Goal: Book appointment/travel/reservation

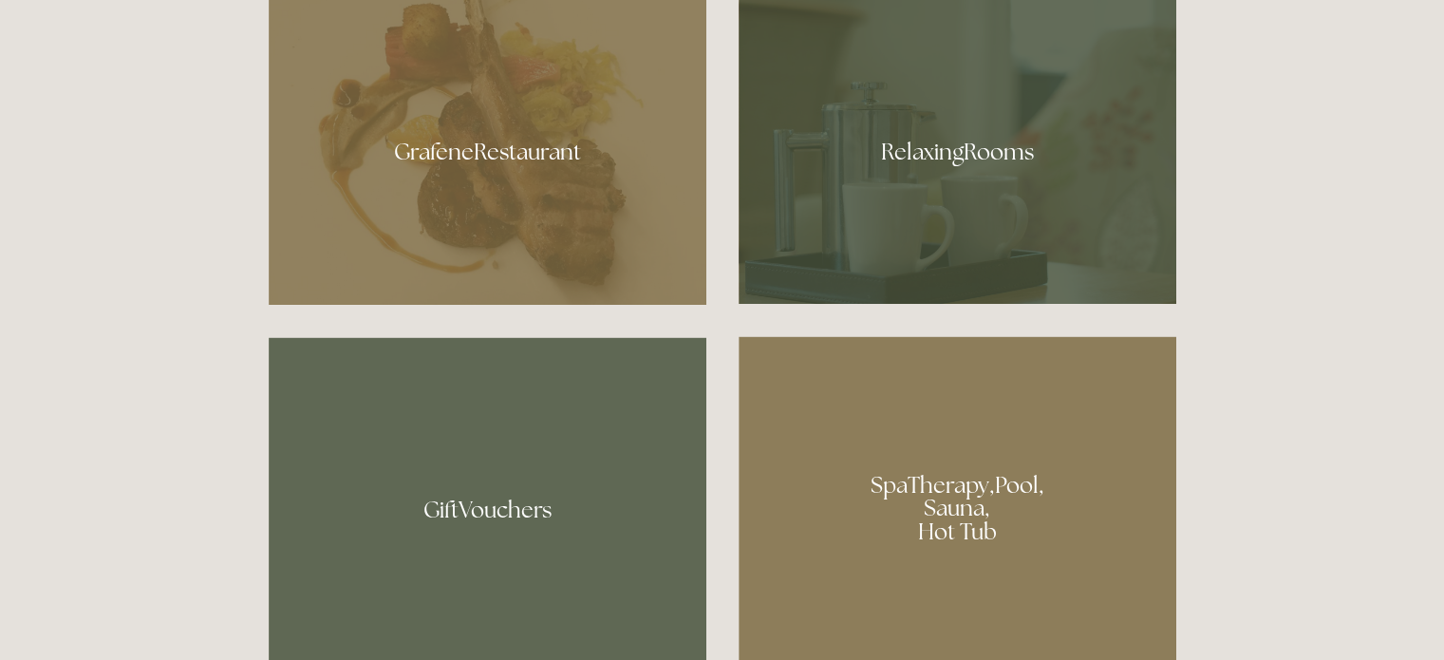
scroll to position [957, 0]
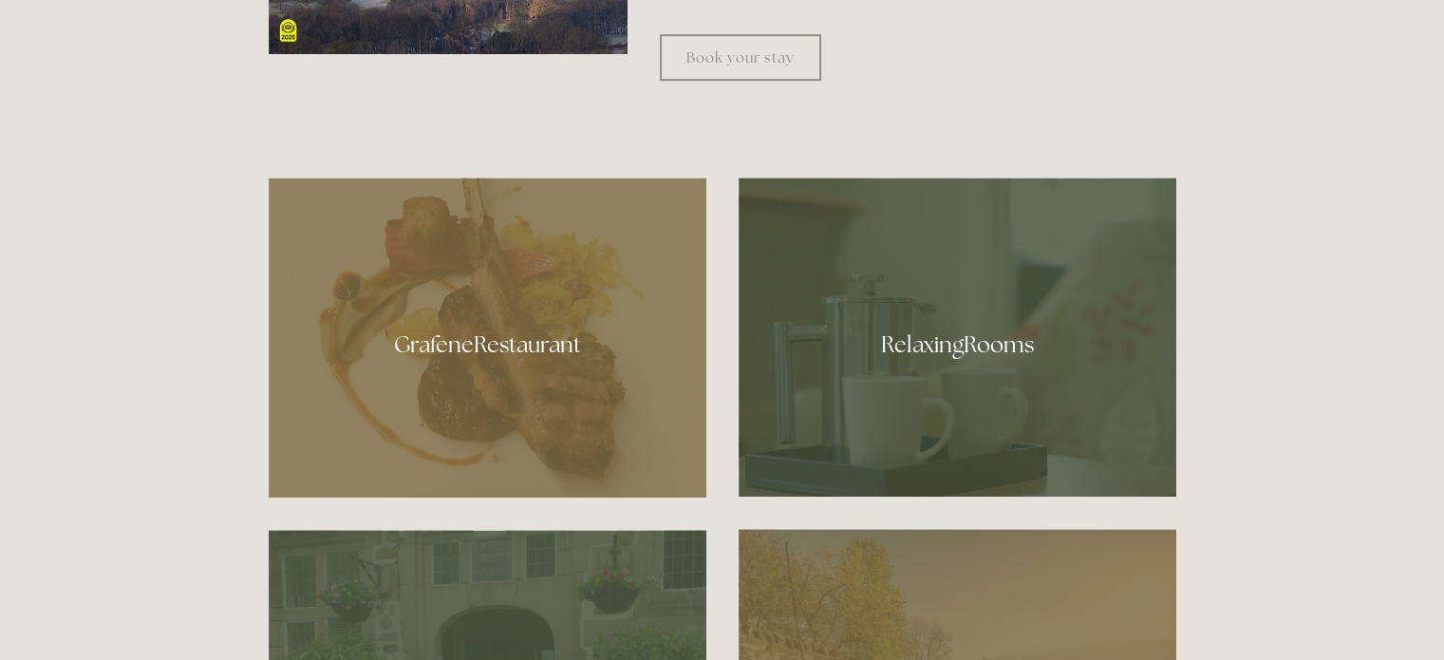
click at [547, 322] on div at bounding box center [488, 337] width 438 height 320
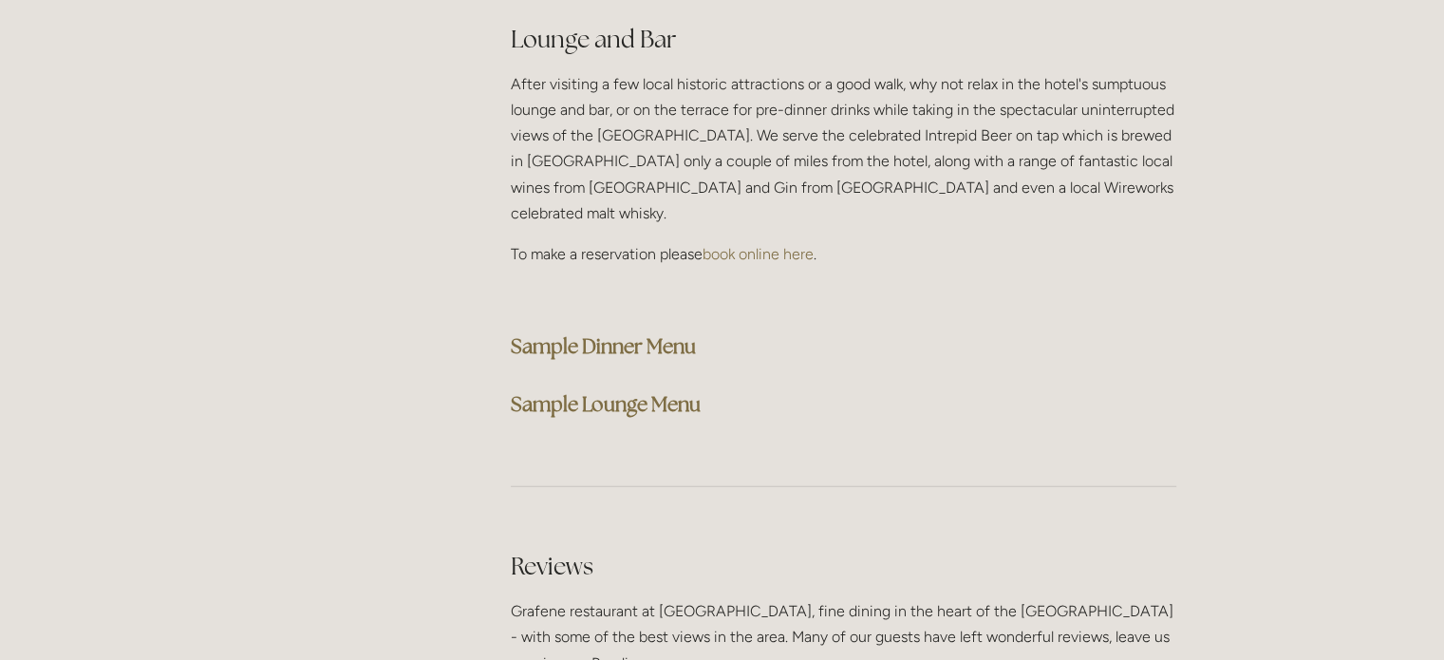
scroll to position [4852, 0]
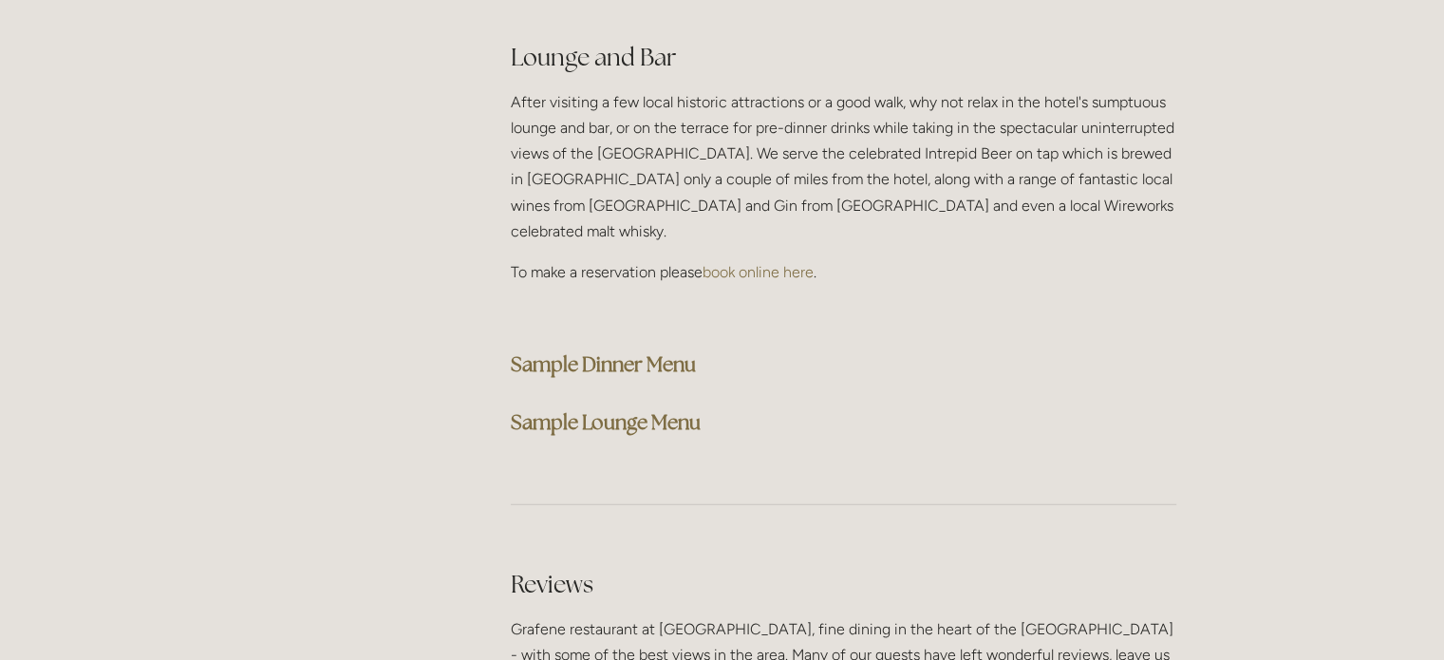
drag, startPoint x: 1447, startPoint y: 52, endPoint x: 1368, endPoint y: 476, distance: 430.8
click at [581, 351] on strong "Sample Dinner Menu" at bounding box center [603, 364] width 185 height 26
click at [623, 409] on strong "Sample Lounge Menu" at bounding box center [606, 422] width 190 height 26
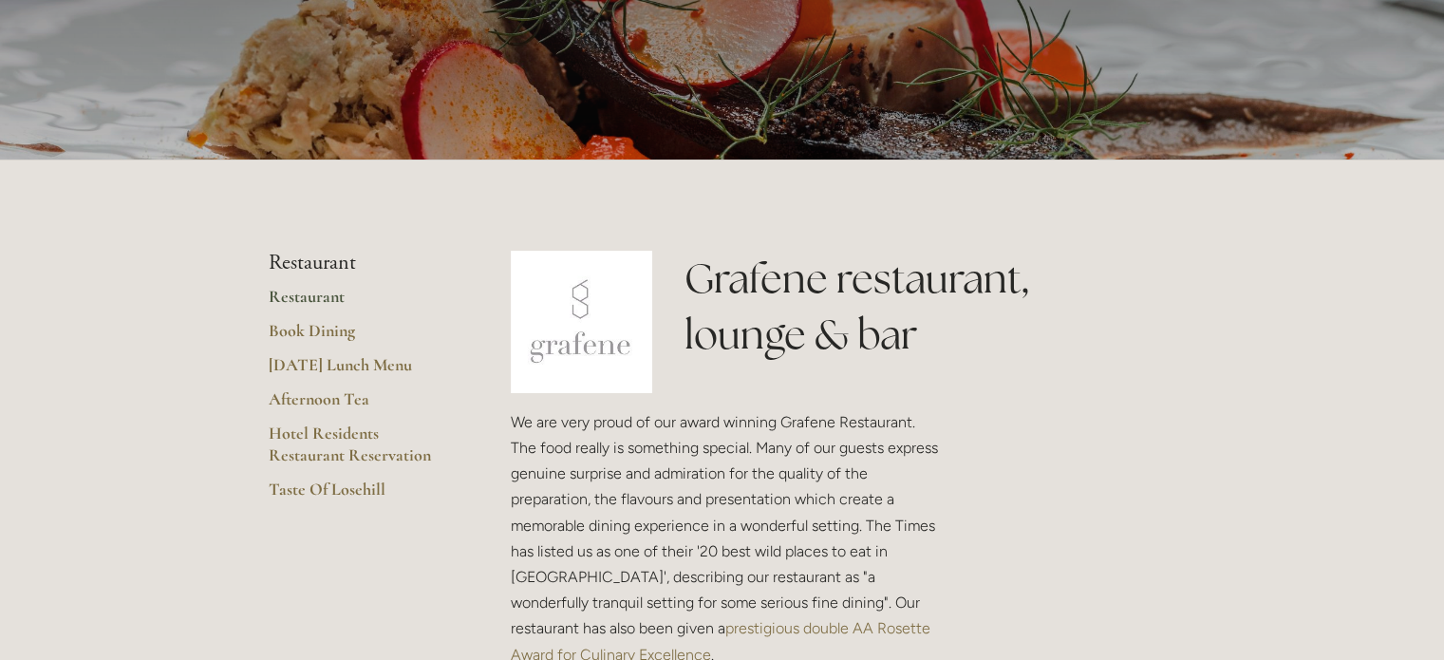
scroll to position [231, 0]
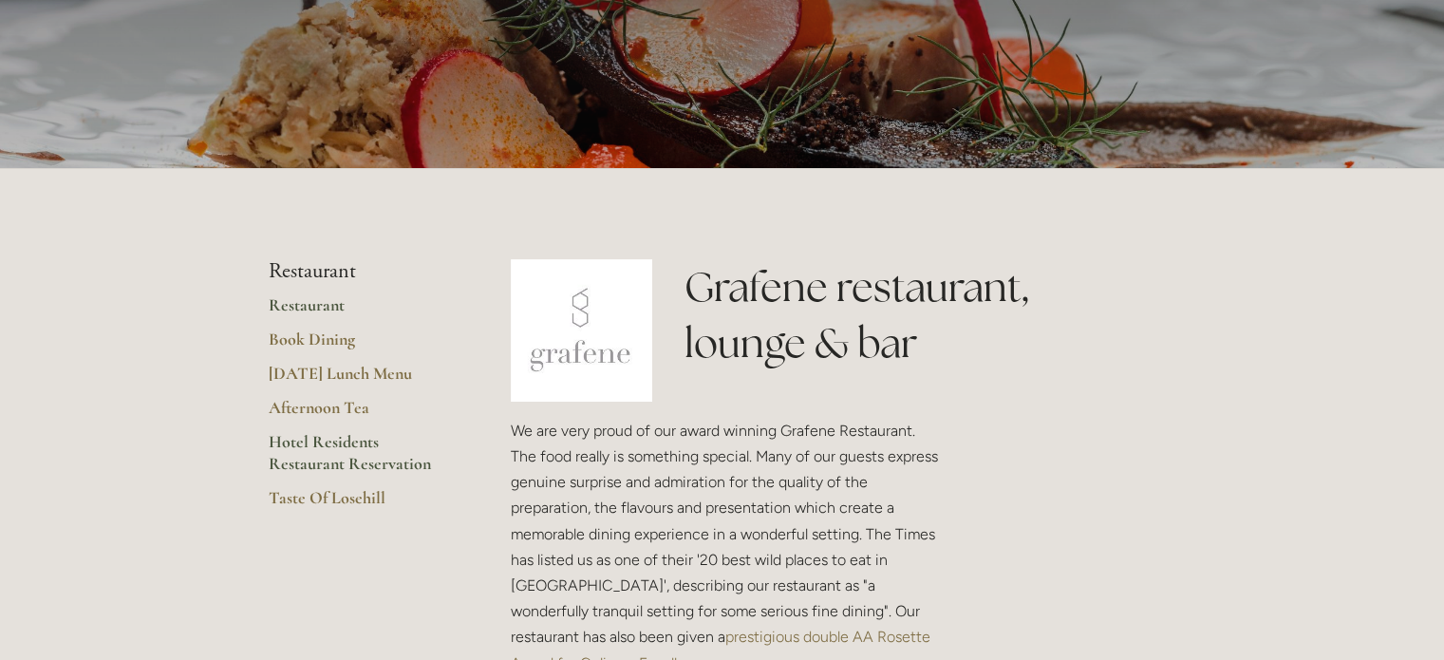
click at [324, 437] on link "Hotel Residents Restaurant Reservation" at bounding box center [359, 459] width 181 height 56
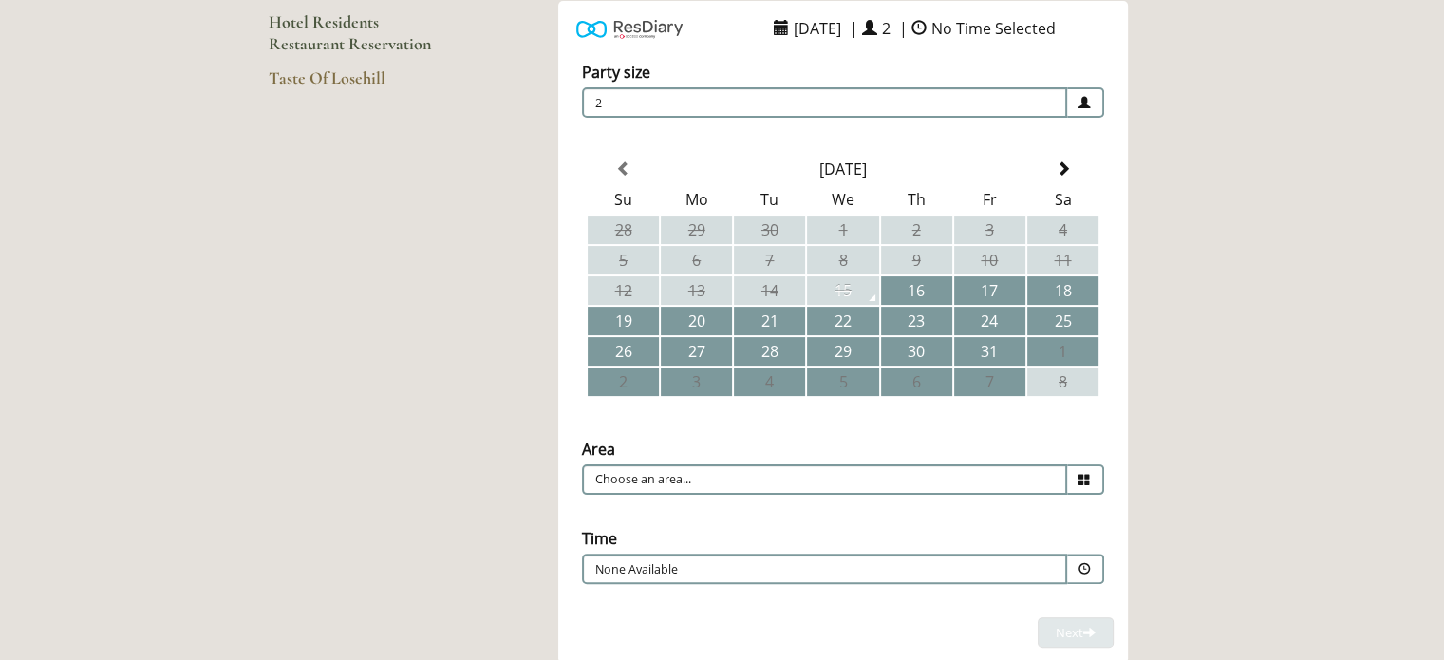
scroll to position [324, 0]
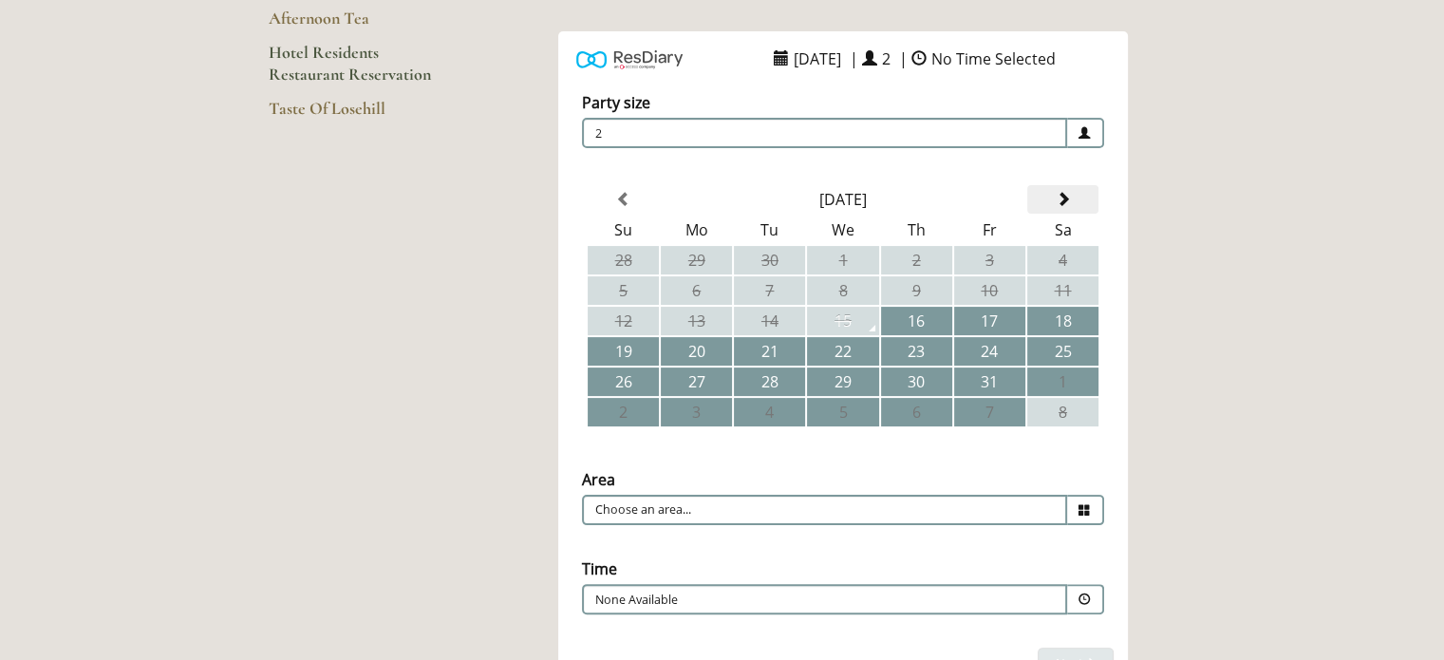
click at [1060, 198] on span at bounding box center [1061, 199] width 15 height 15
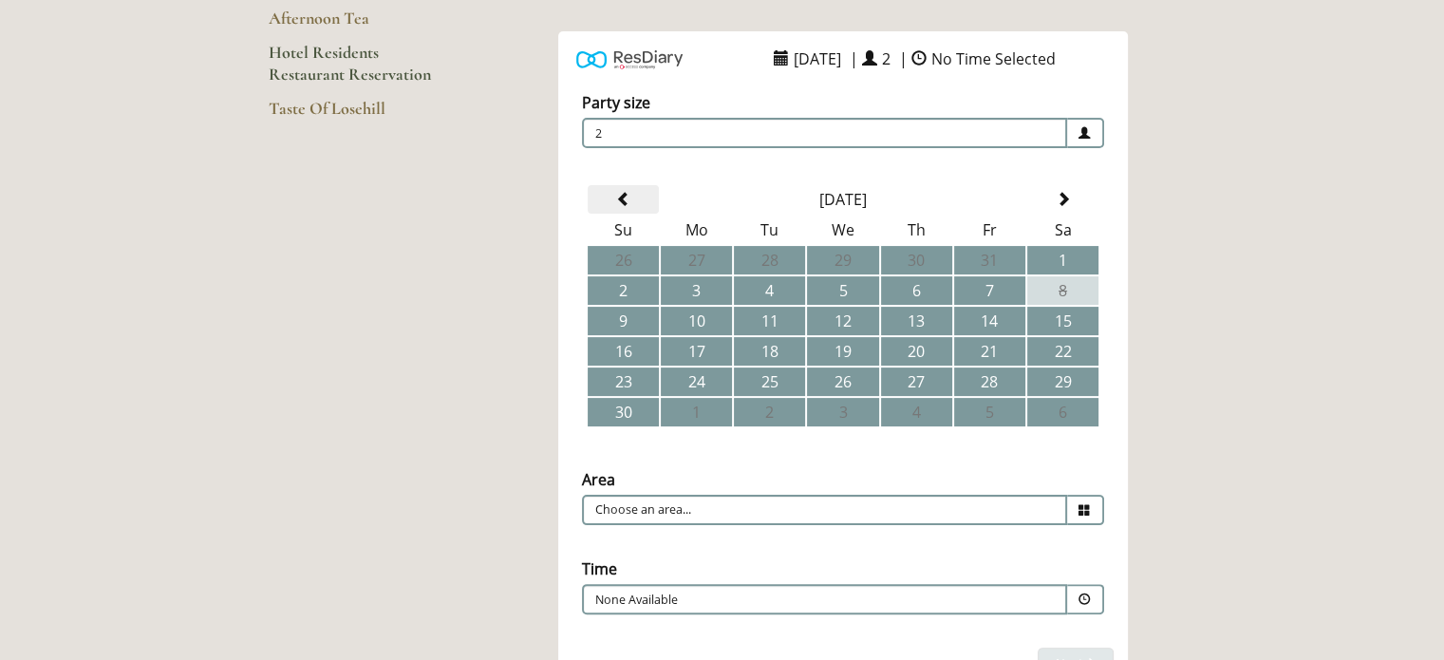
click at [623, 194] on span at bounding box center [623, 199] width 15 height 15
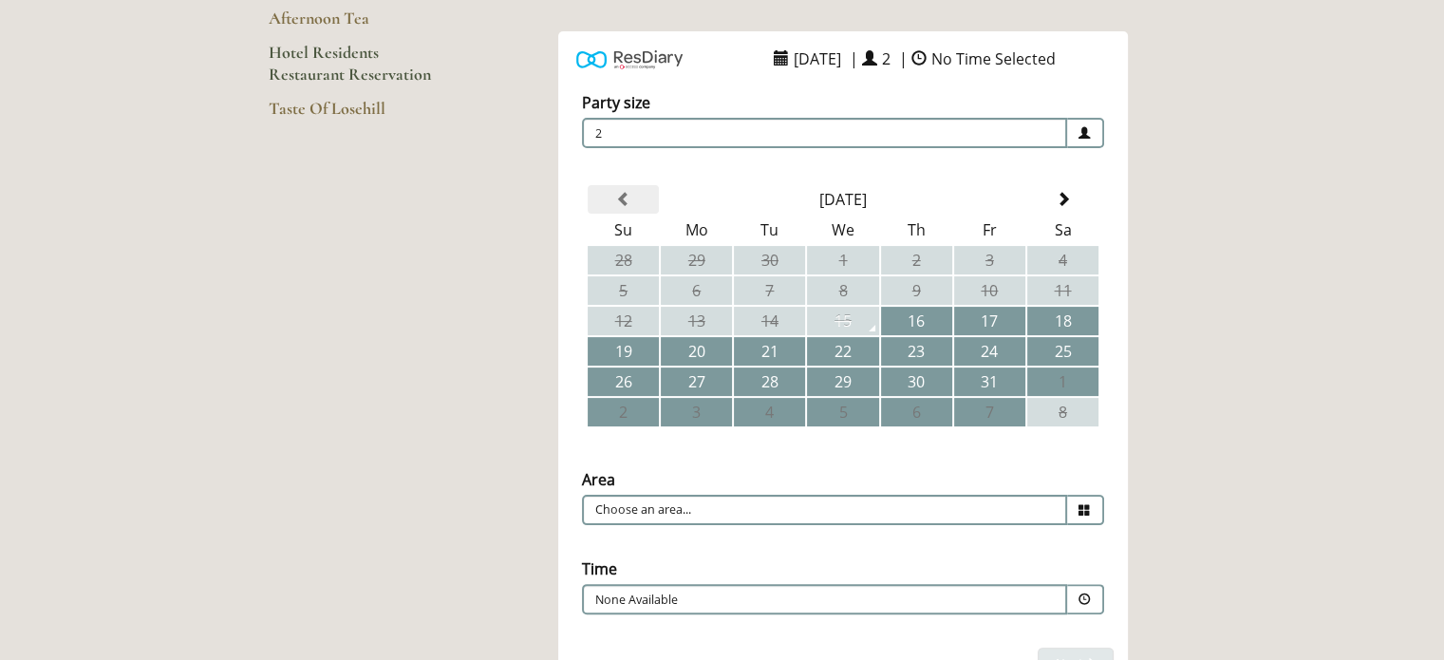
click at [623, 194] on span at bounding box center [623, 199] width 15 height 15
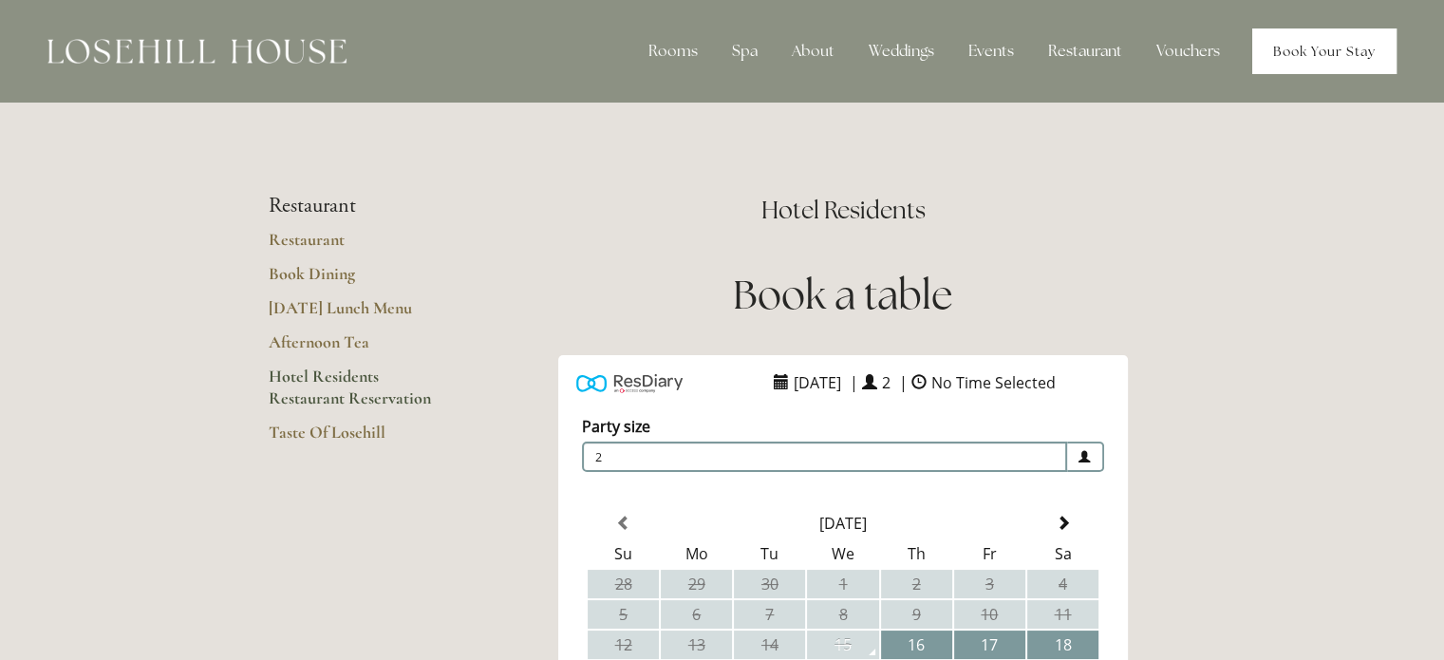
click at [1323, 51] on link "Book Your Stay" at bounding box center [1324, 51] width 144 height 46
